Goal: Task Accomplishment & Management: Complete application form

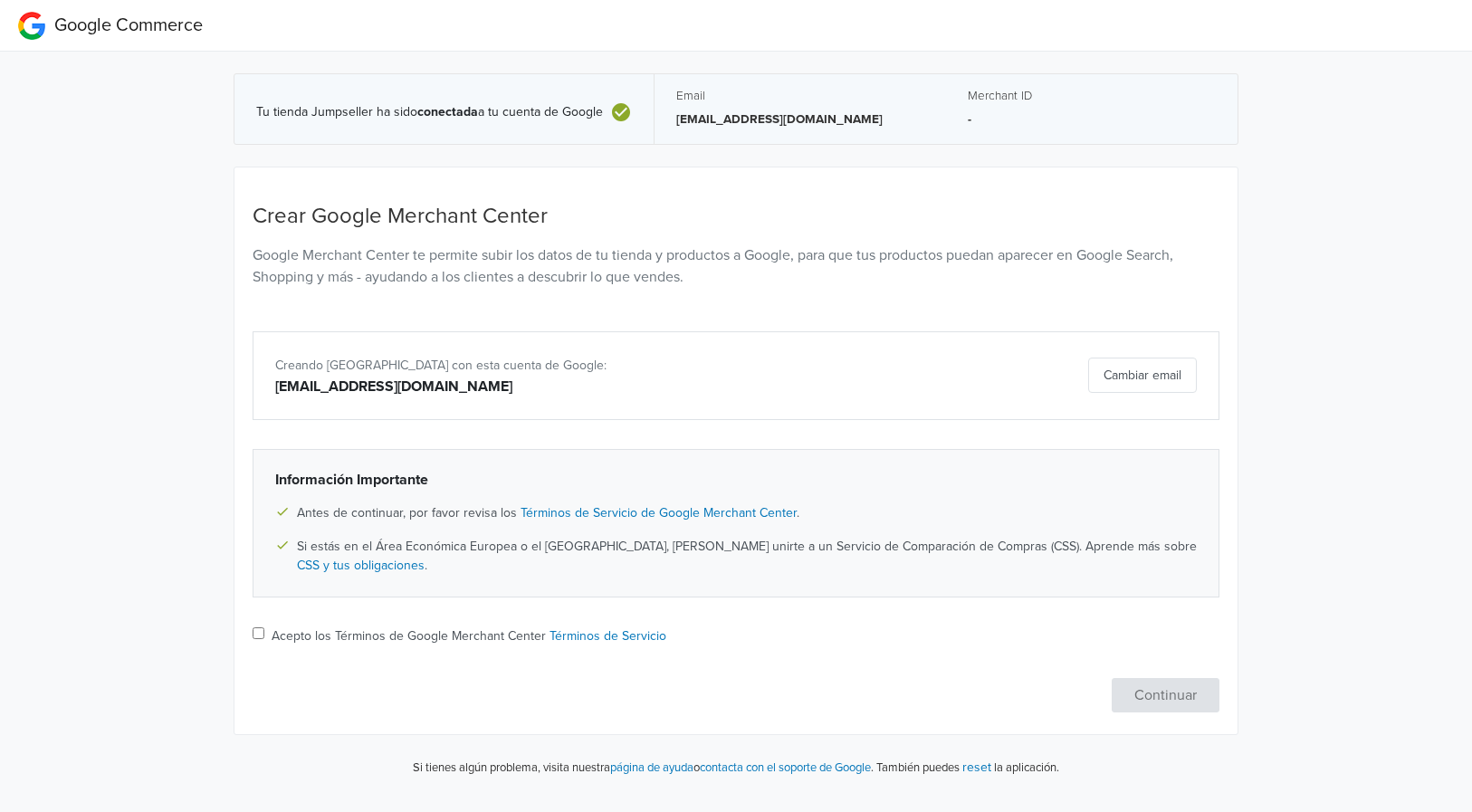
click at [390, 626] on label "Acepto los Términos de Google Merchant Center Términos de Servicio" at bounding box center [468, 636] width 394 height 19
click at [265, 627] on input "Acepto los Términos de Google Merchant Center Términos de Servicio" at bounding box center [258, 633] width 12 height 12
checkbox input "true"
click at [1171, 684] on button "Continuar" at bounding box center [1165, 695] width 108 height 34
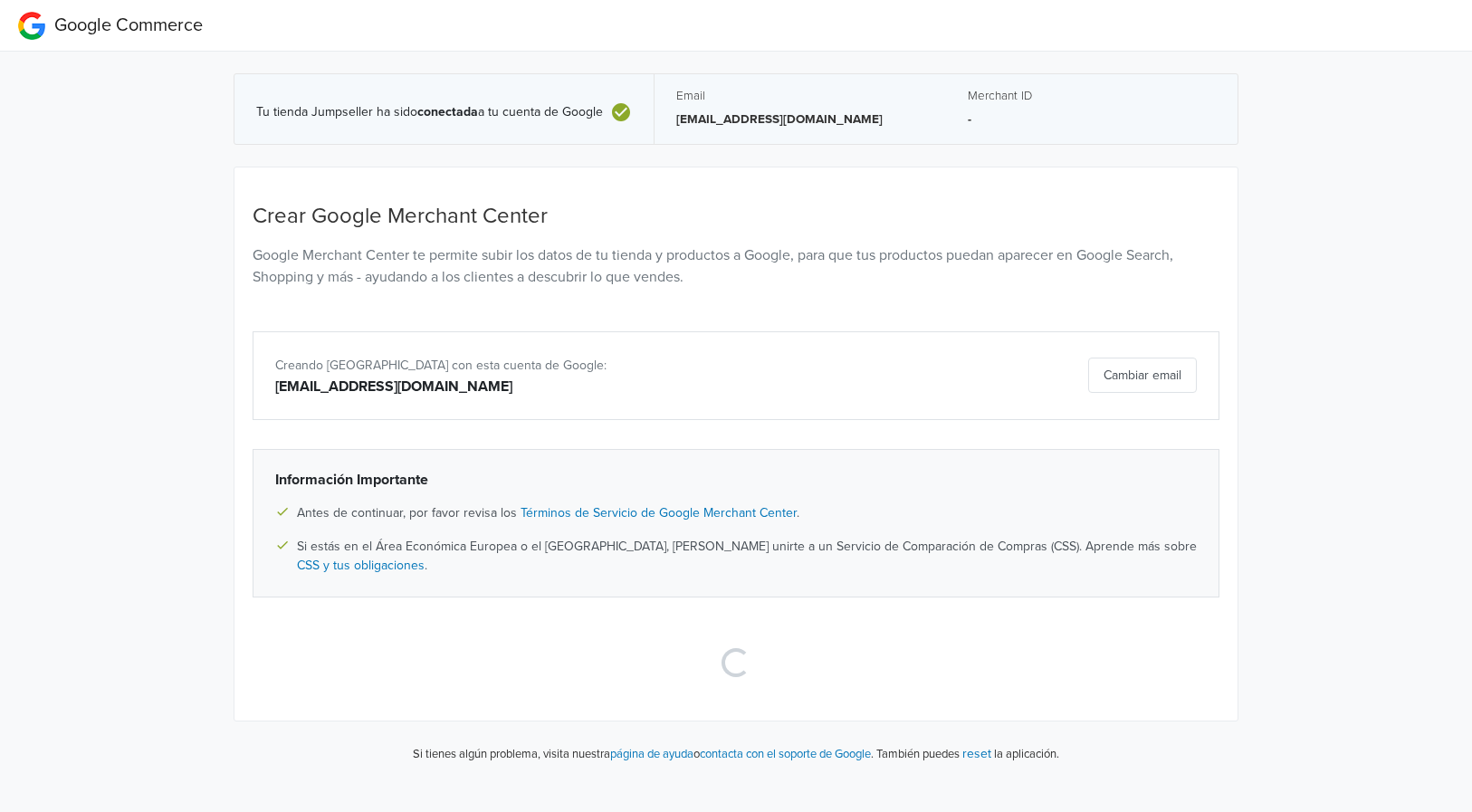
select select "cl"
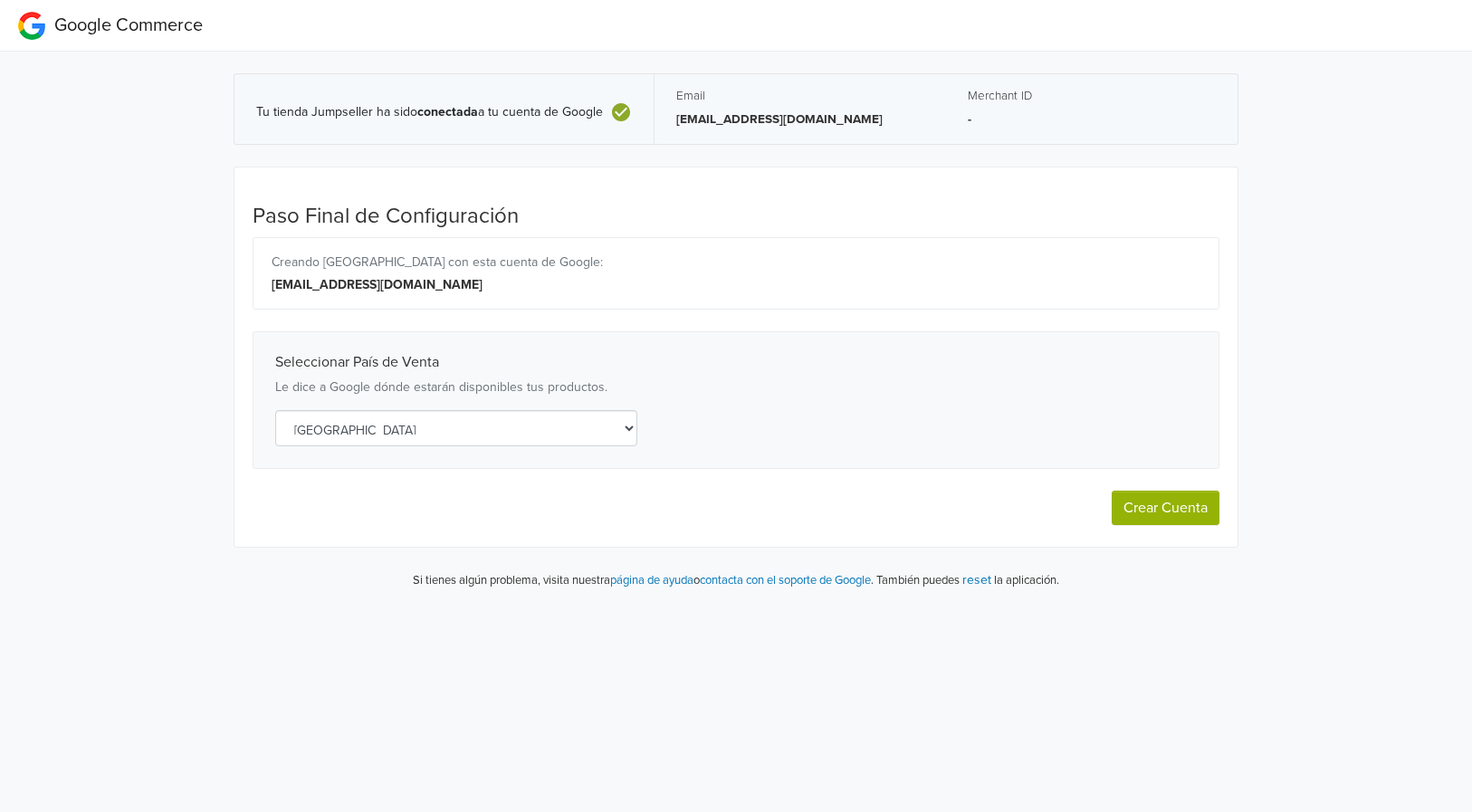
click at [1167, 505] on button "Crear Cuenta" at bounding box center [1165, 507] width 108 height 34
select select "cl"
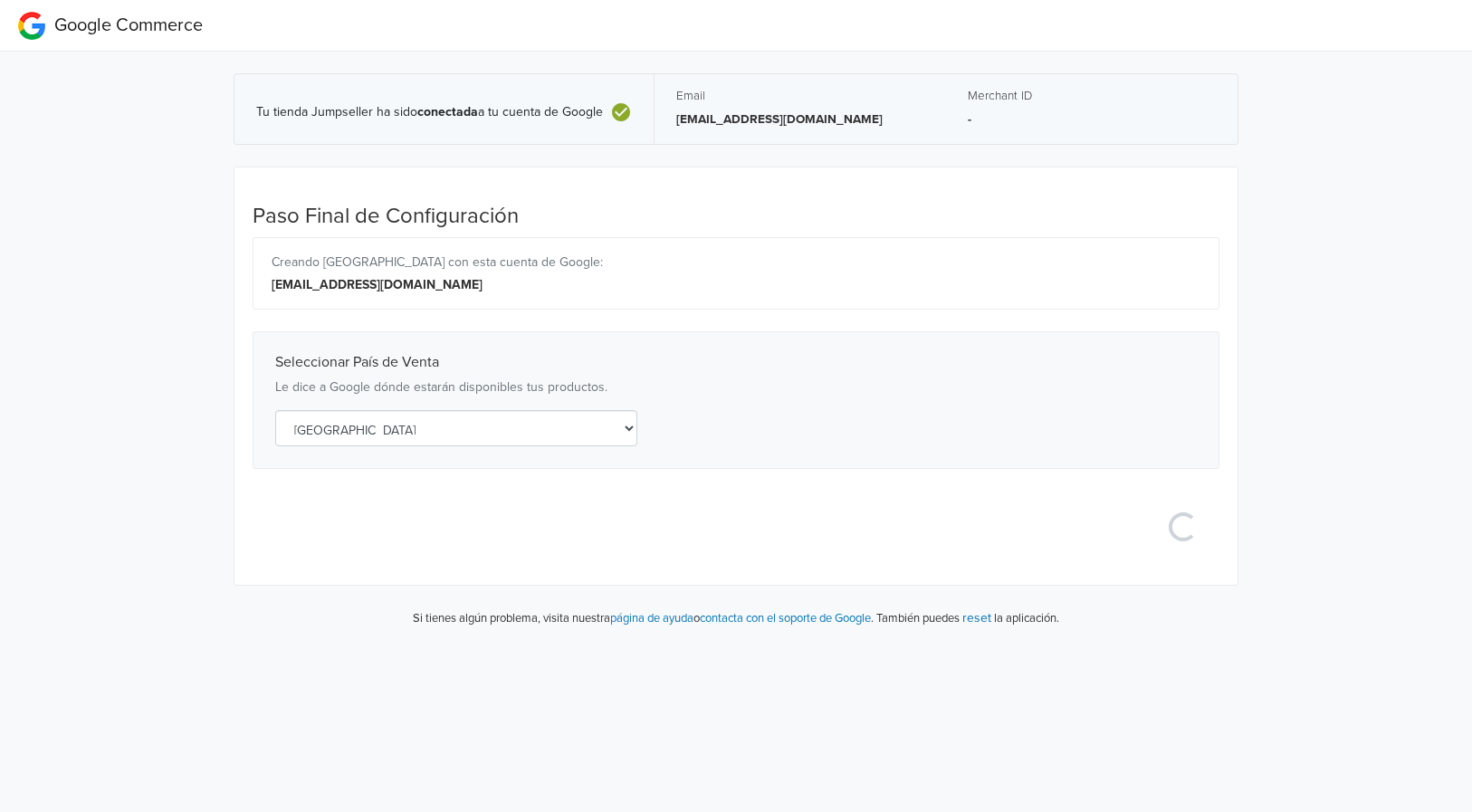
select select "cl"
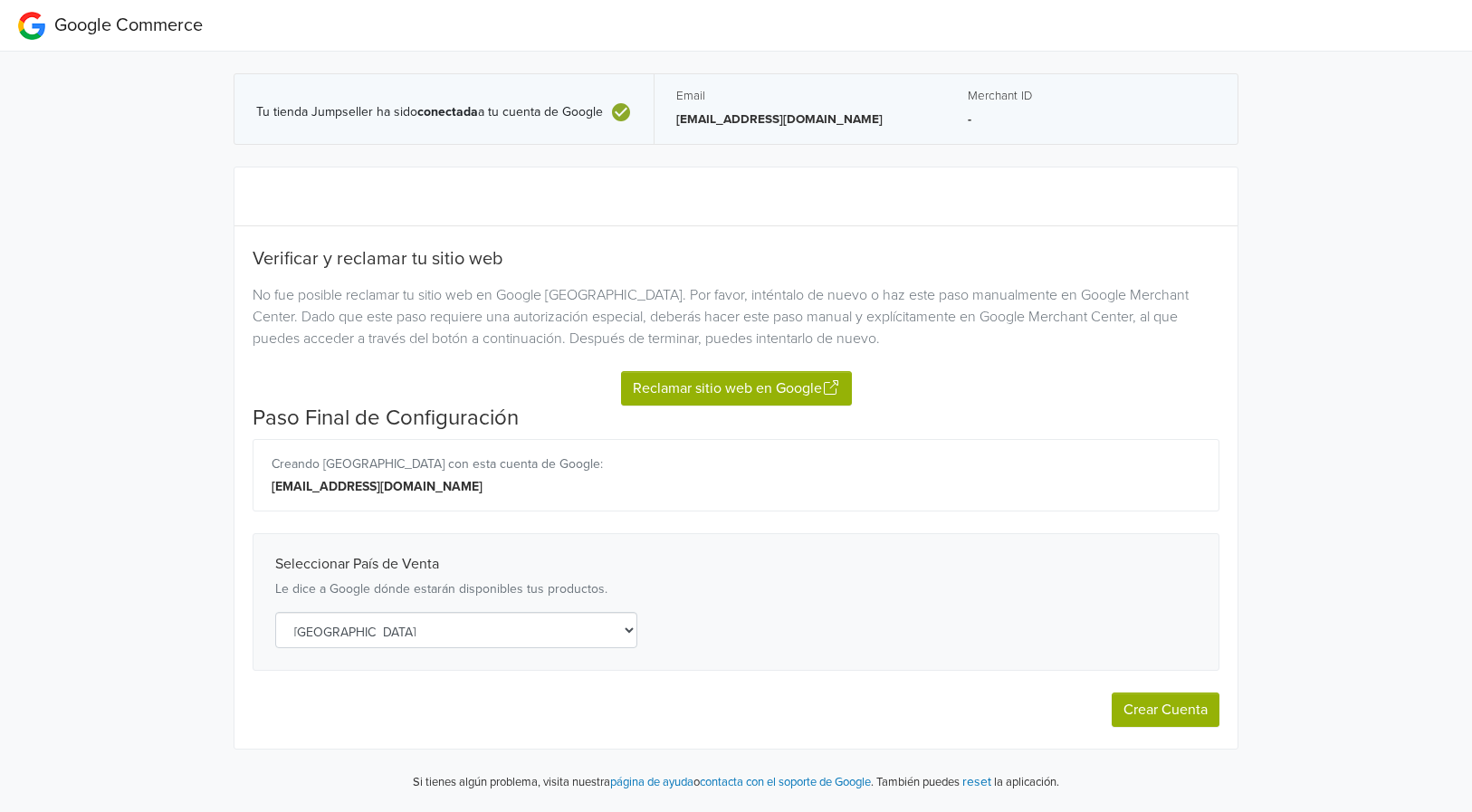
click at [721, 396] on button "Reclamar sitio web en Google" at bounding box center [736, 388] width 231 height 34
click at [1160, 710] on button "Crear Cuenta" at bounding box center [1165, 709] width 108 height 34
select select "cl"
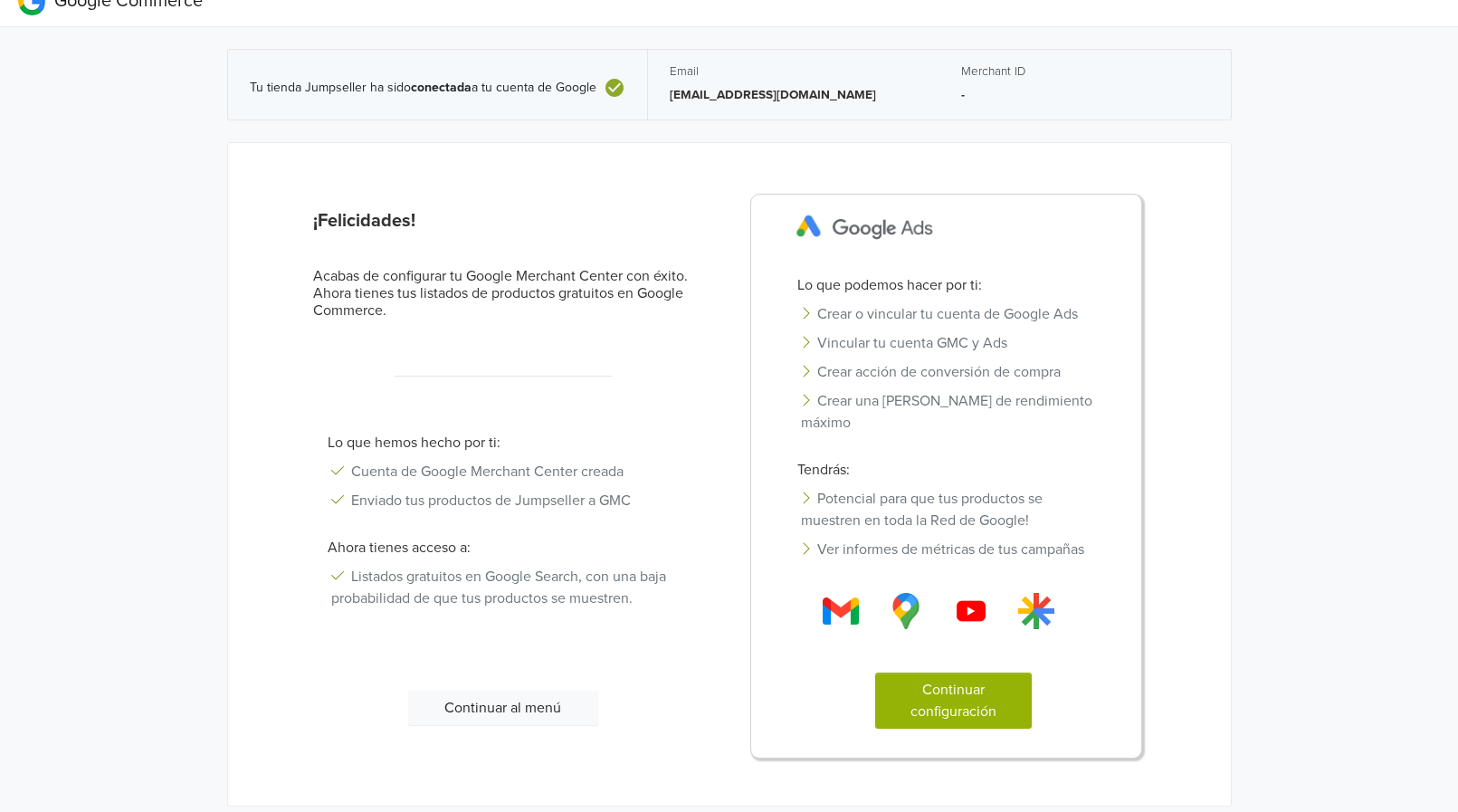
scroll to position [54, 0]
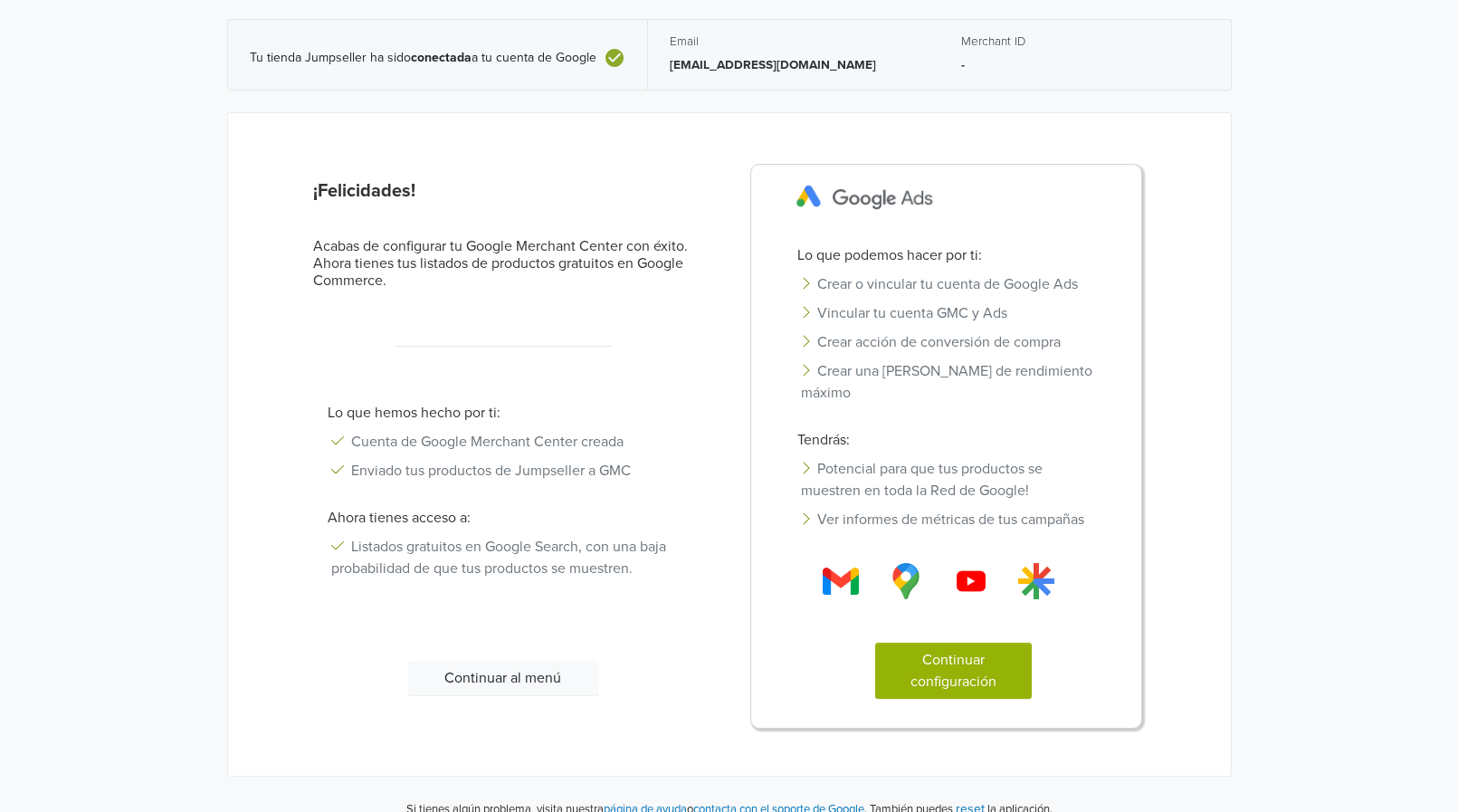
click at [965, 650] on button "Continuar configuración" at bounding box center [954, 670] width 157 height 56
